Goal: Entertainment & Leisure: Browse casually

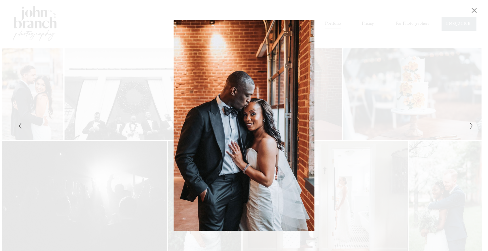
scroll to position [713, 0]
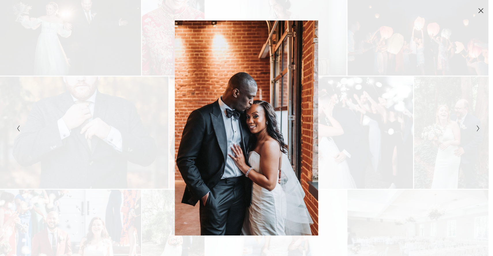
click at [477, 128] on icon "Next Slide" at bounding box center [478, 128] width 4 height 7
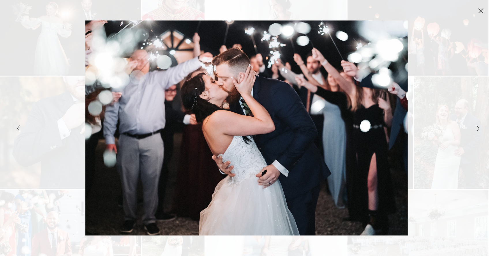
click at [477, 128] on icon "Next Slide" at bounding box center [478, 128] width 4 height 7
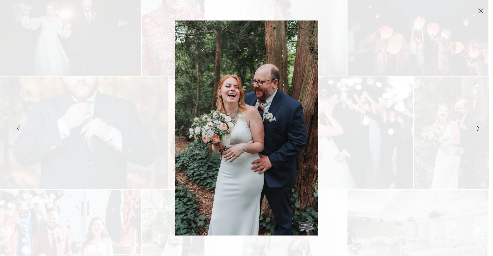
click at [477, 128] on icon "Next Slide" at bounding box center [478, 128] width 4 height 7
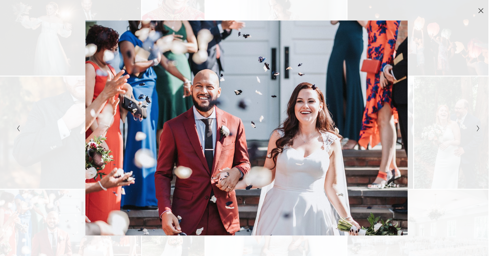
click at [16, 128] on button "Previous Slide" at bounding box center [17, 128] width 4 height 7
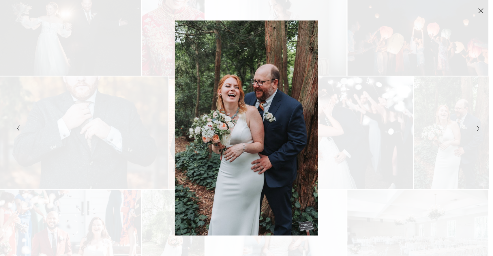
click at [16, 128] on icon "Previous Slide" at bounding box center [18, 128] width 4 height 7
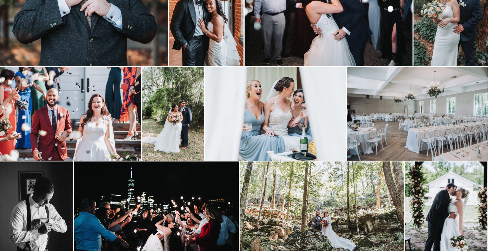
scroll to position [953, 0]
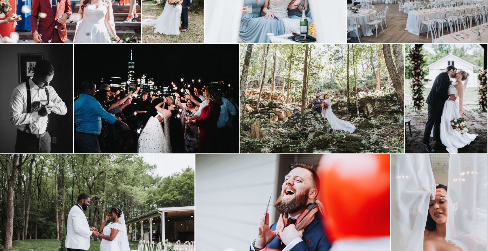
click at [201, 131] on img at bounding box center [156, 99] width 165 height 110
click at [161, 123] on img at bounding box center [156, 99] width 165 height 110
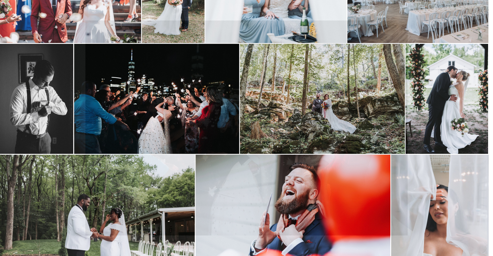
click at [40, 114] on div "Gallery" at bounding box center [131, 127] width 232 height 215
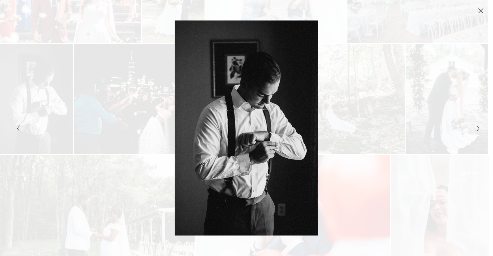
click at [482, 8] on icon "Close" at bounding box center [481, 11] width 6 height 6
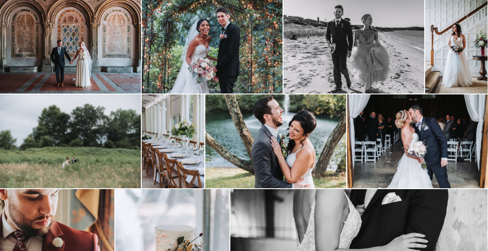
scroll to position [1432, 0]
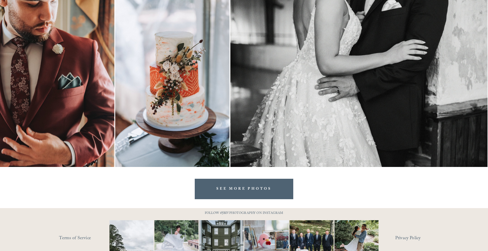
click at [264, 185] on link "SEE MORE PHOTOS" at bounding box center [244, 189] width 99 height 20
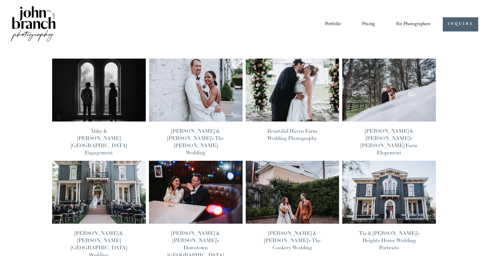
click at [384, 107] on img at bounding box center [389, 89] width 95 height 63
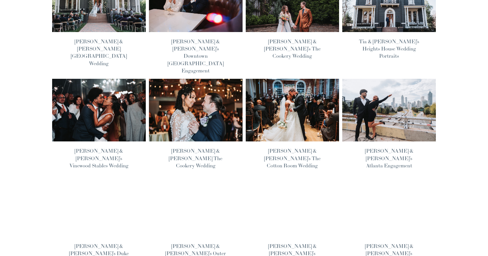
scroll to position [194, 0]
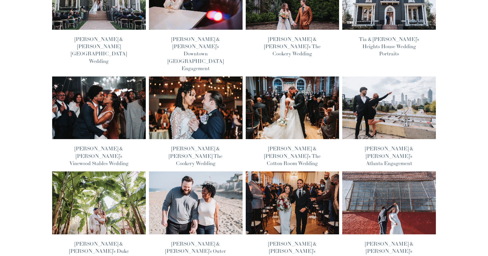
click at [118, 80] on img at bounding box center [99, 107] width 95 height 63
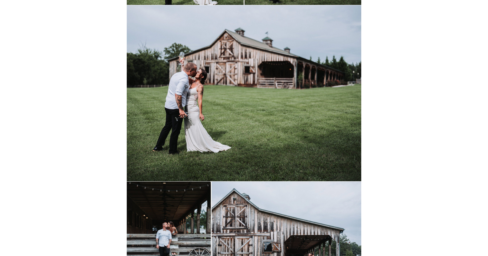
scroll to position [6802, 0]
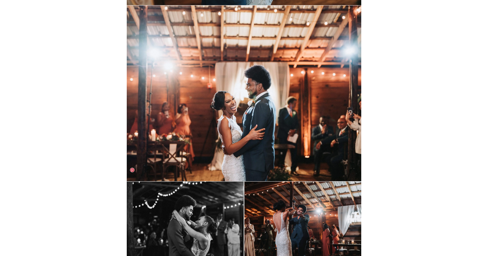
scroll to position [8460, 0]
